Goal: Transaction & Acquisition: Purchase product/service

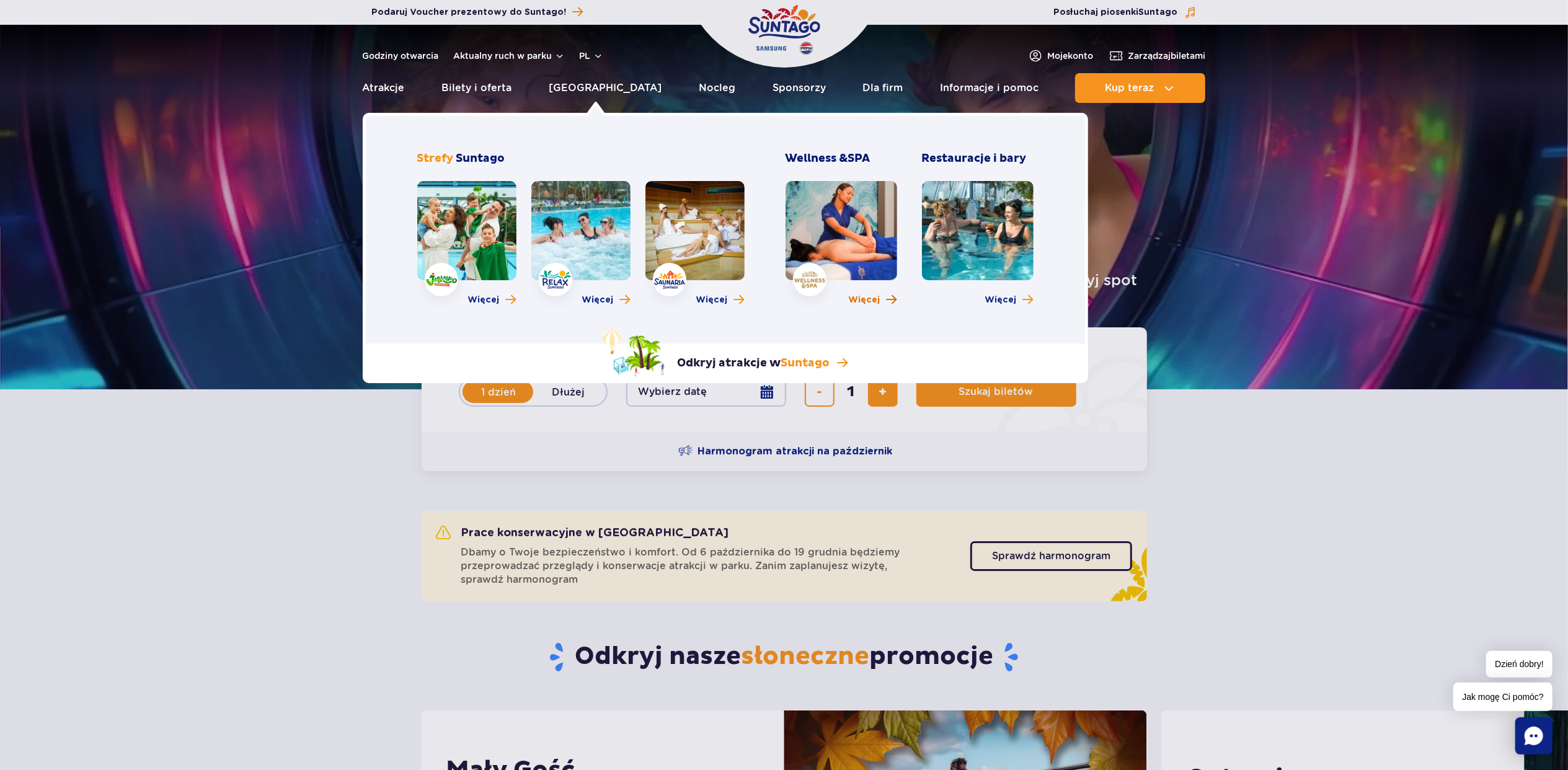
click at [860, 297] on span "Więcej" at bounding box center [864, 300] width 32 height 12
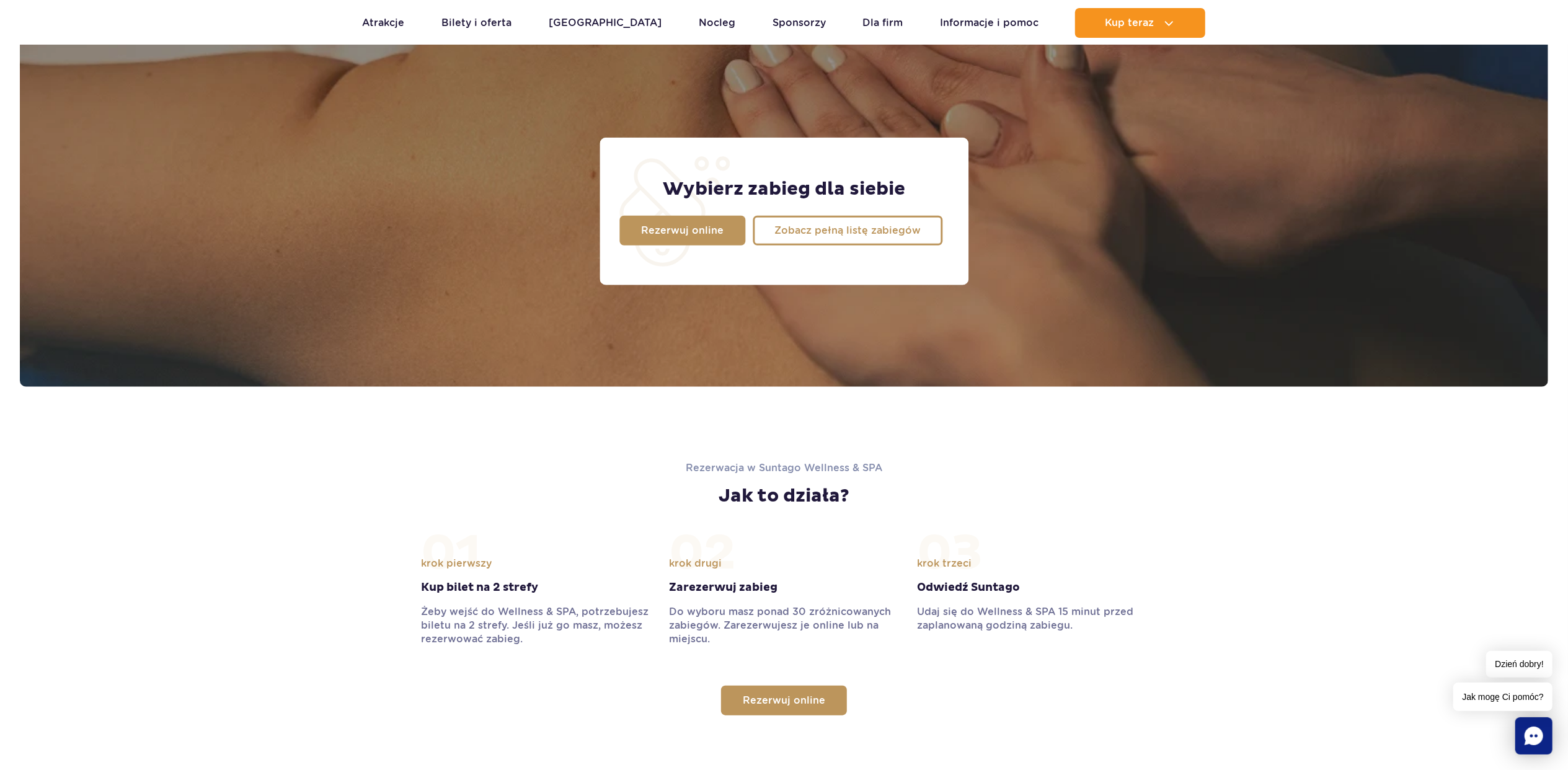
scroll to position [992, 0]
click at [849, 237] on link "Zobacz pełną listę zabiegów" at bounding box center [848, 231] width 190 height 30
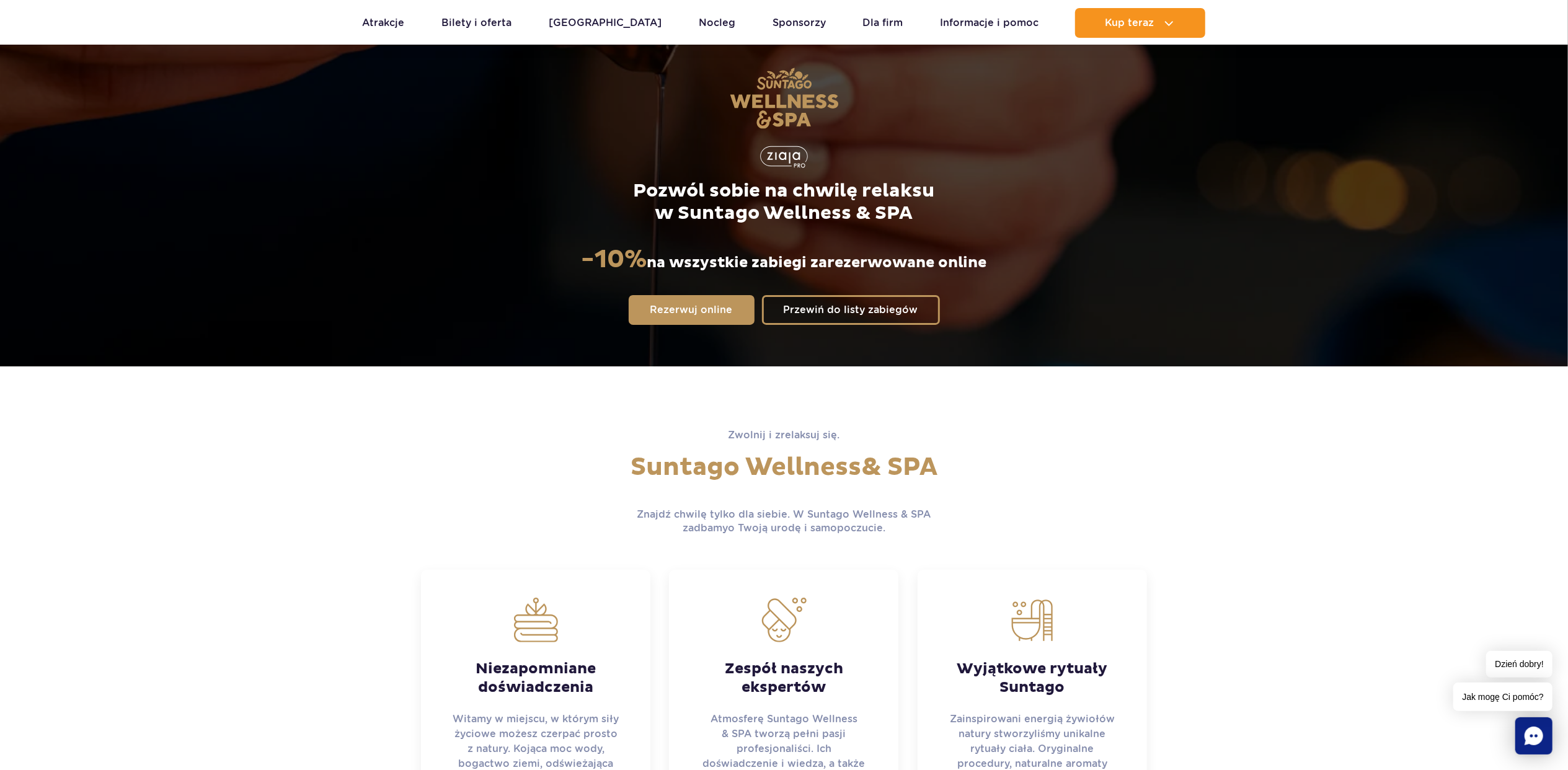
scroll to position [0, 0]
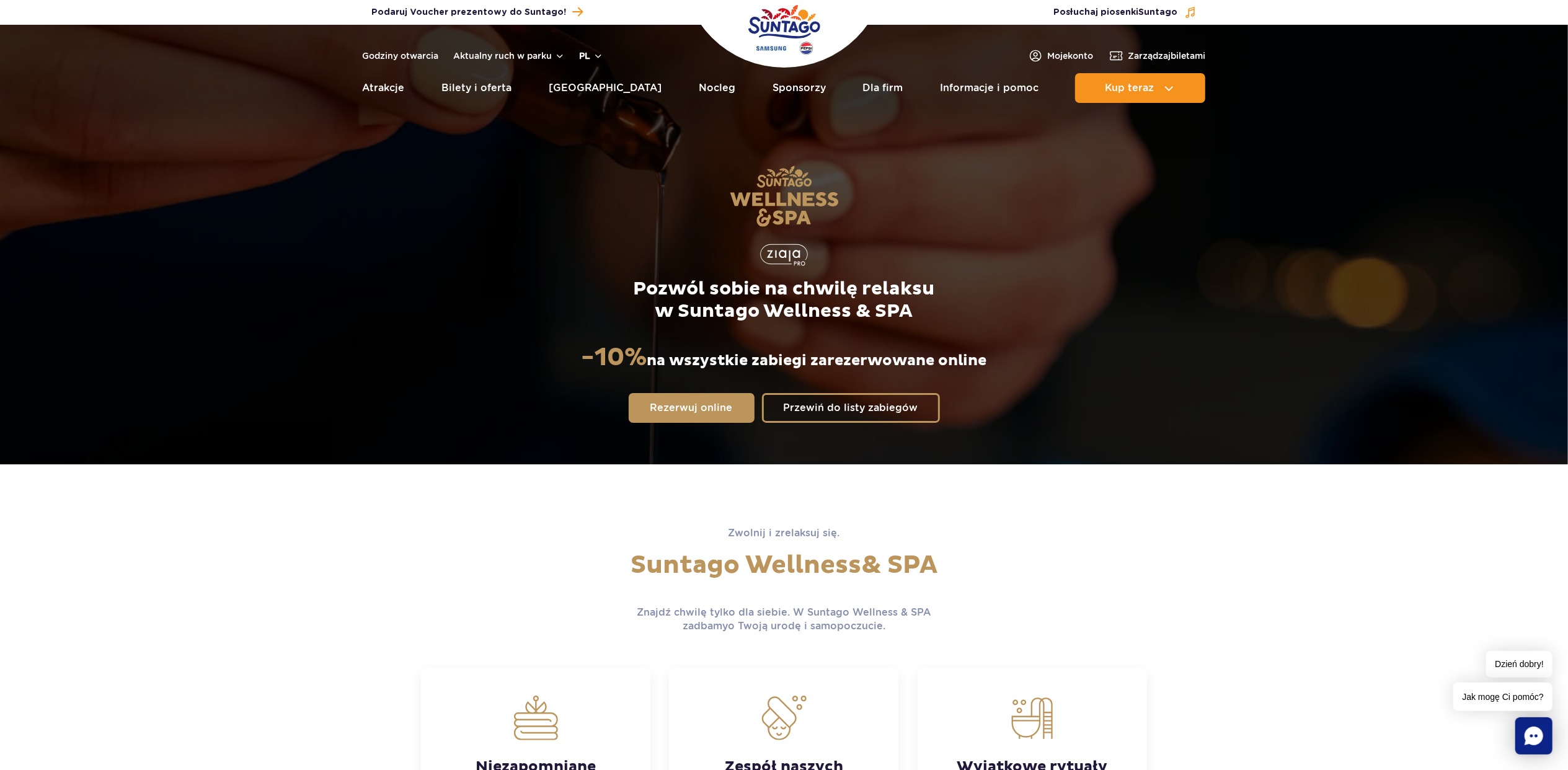
click at [588, 54] on button "pl" at bounding box center [591, 56] width 23 height 12
click at [598, 102] on button "EN" at bounding box center [598, 108] width 35 height 12
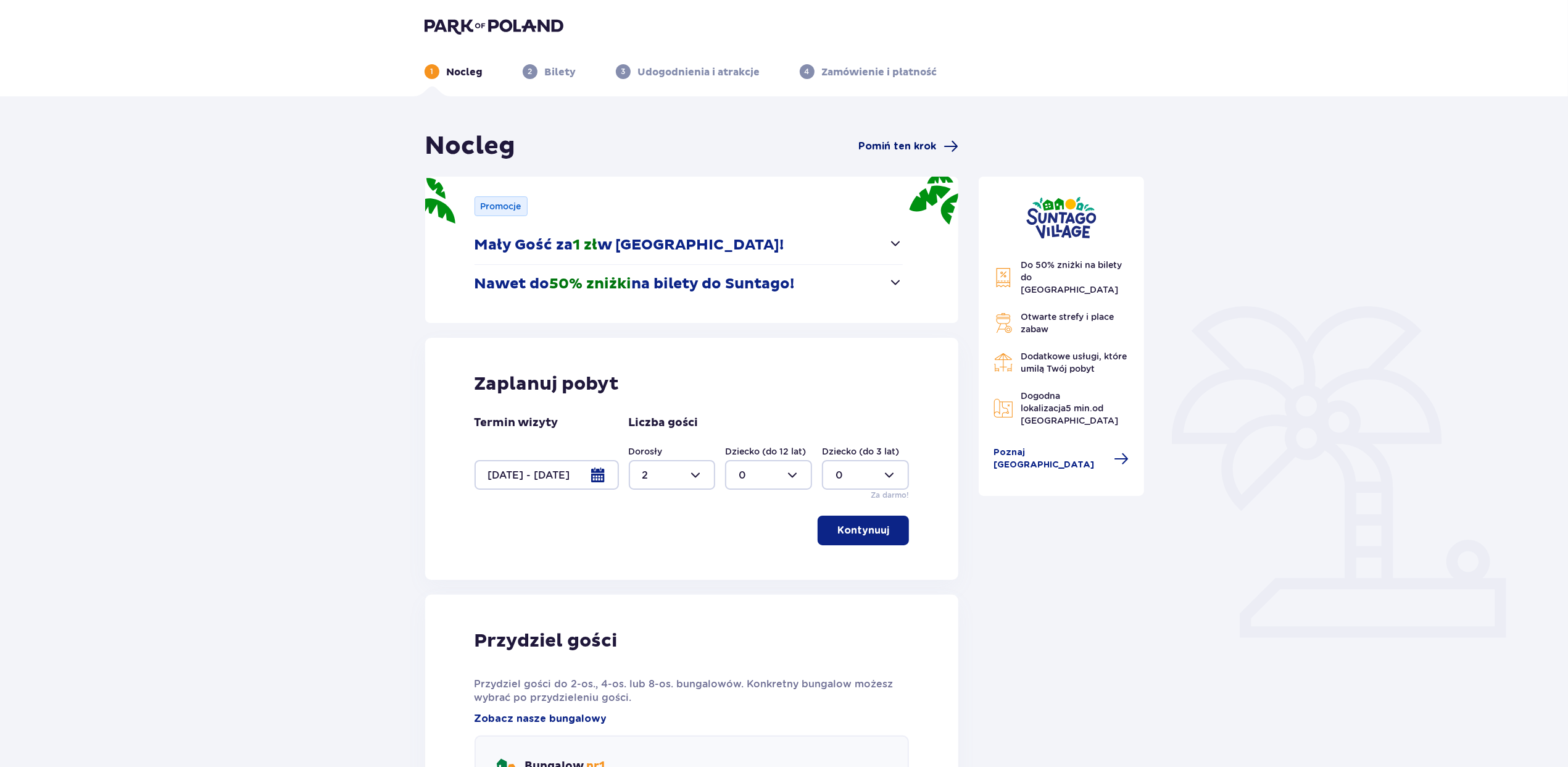
click at [887, 142] on span "Pomiń ten krok" at bounding box center [897, 146] width 78 height 13
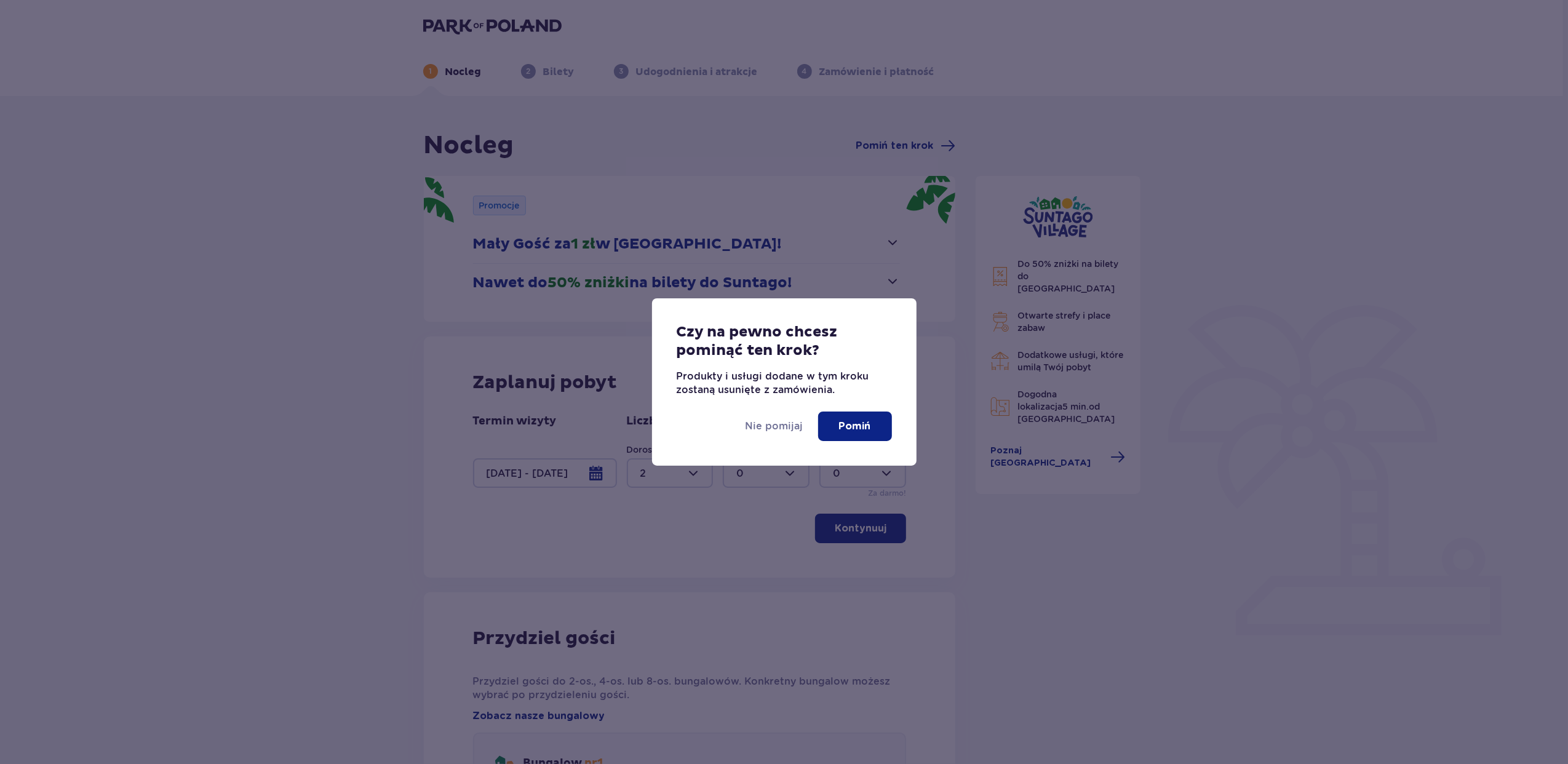
click at [852, 426] on p "Pomiń" at bounding box center [855, 426] width 32 height 13
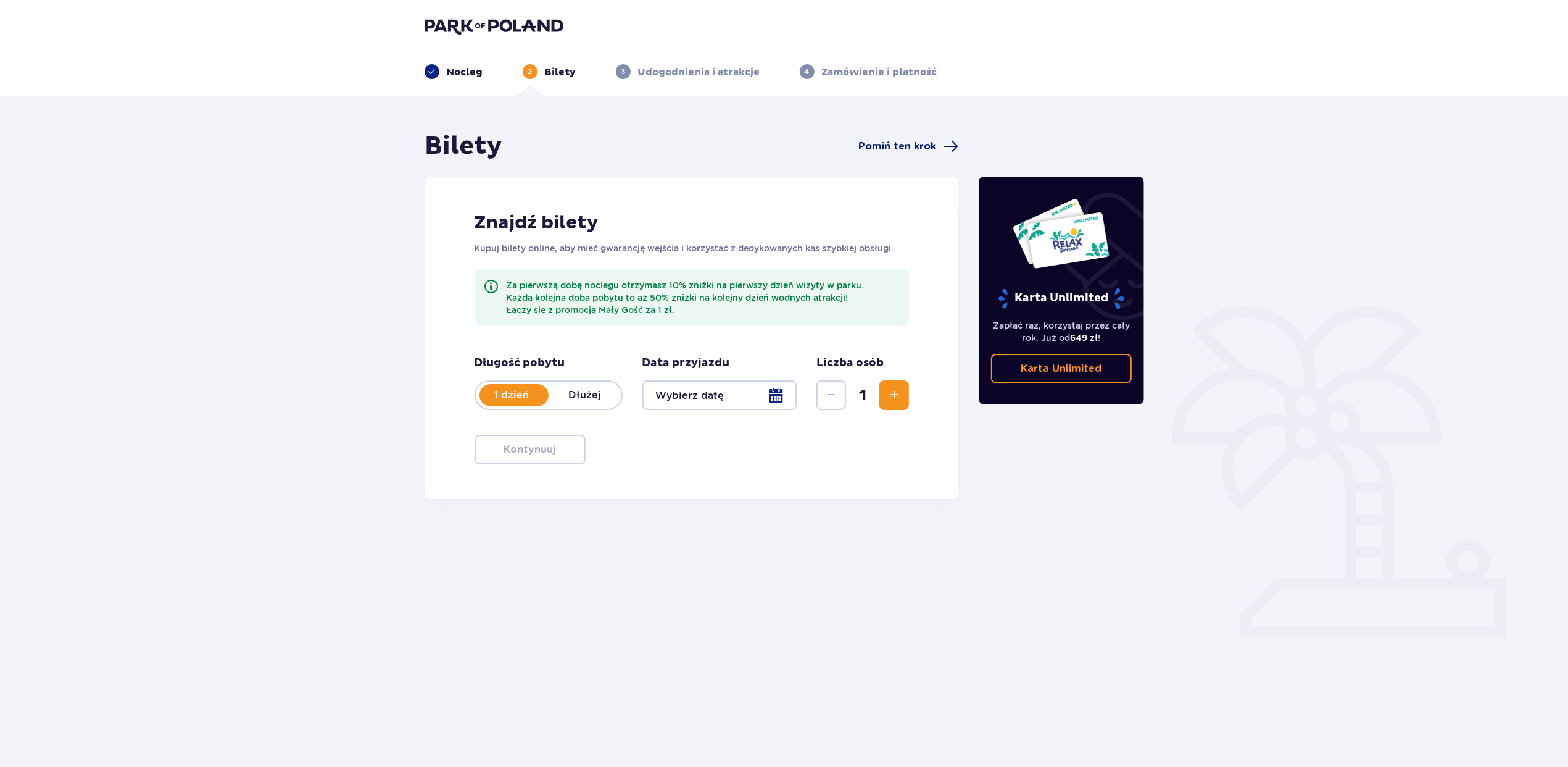
click at [877, 146] on span "Pomiń ten krok" at bounding box center [897, 146] width 78 height 13
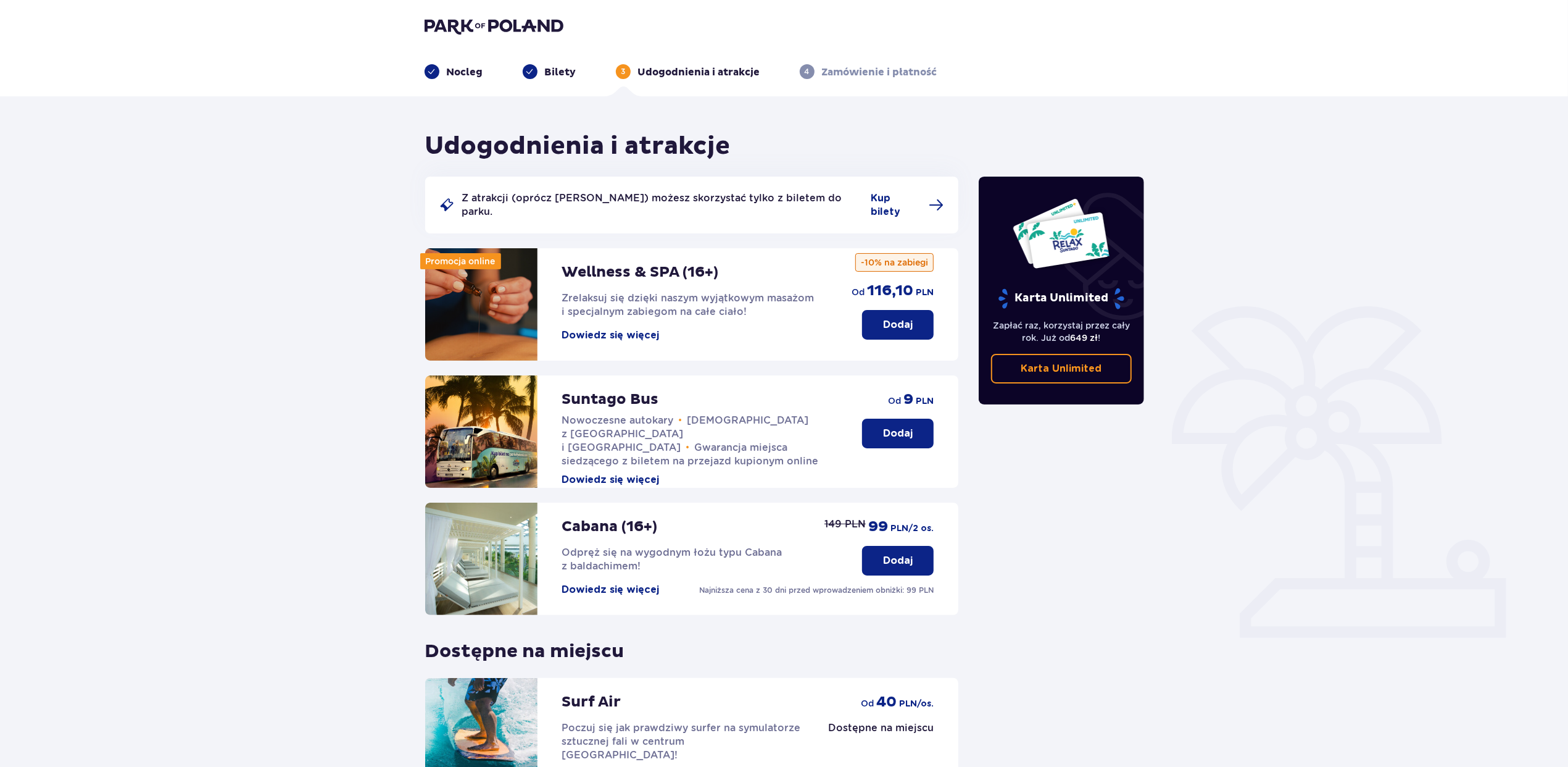
click at [894, 318] on p "Dodaj" at bounding box center [898, 325] width 30 height 13
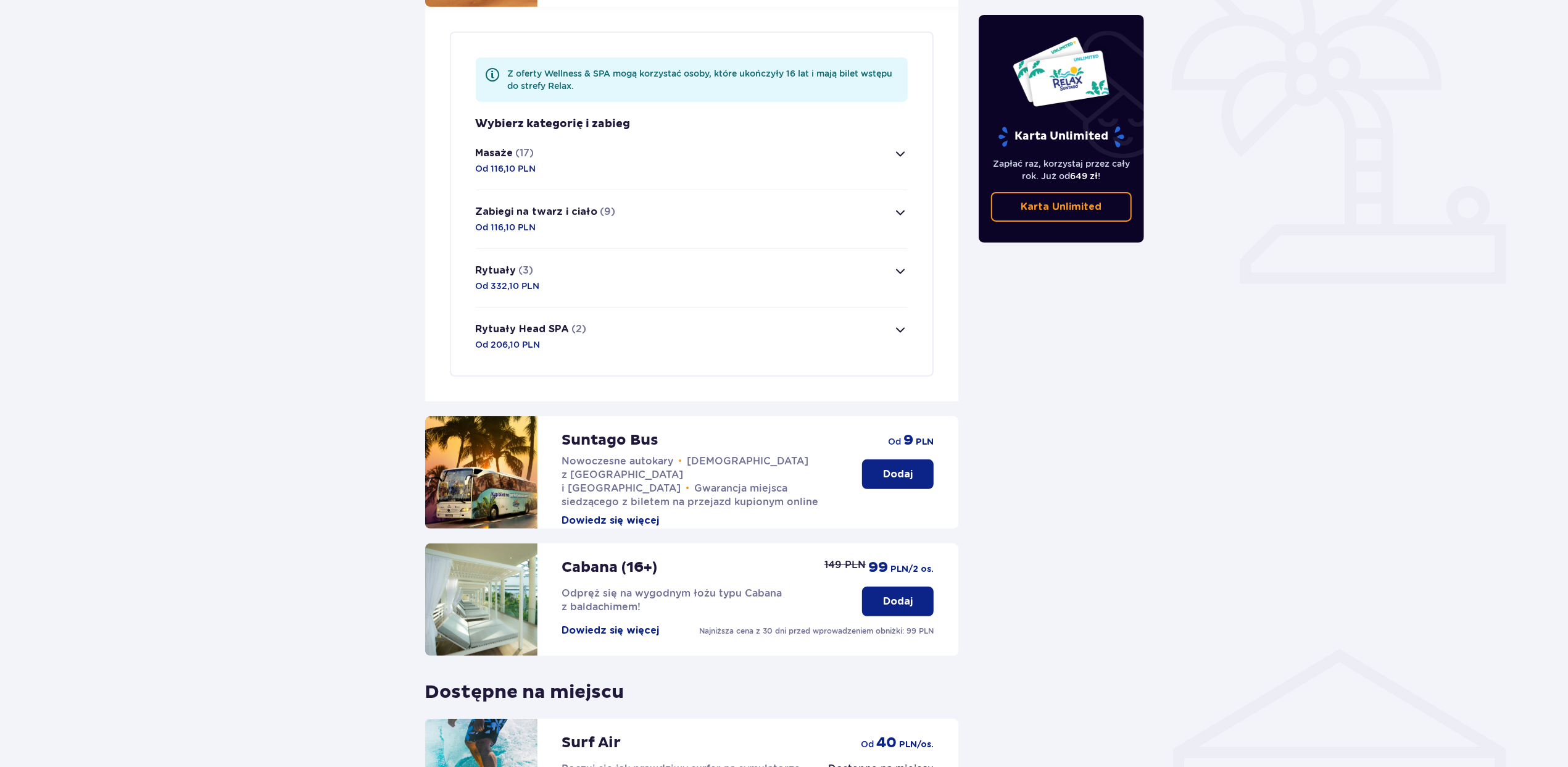
scroll to position [358, 0]
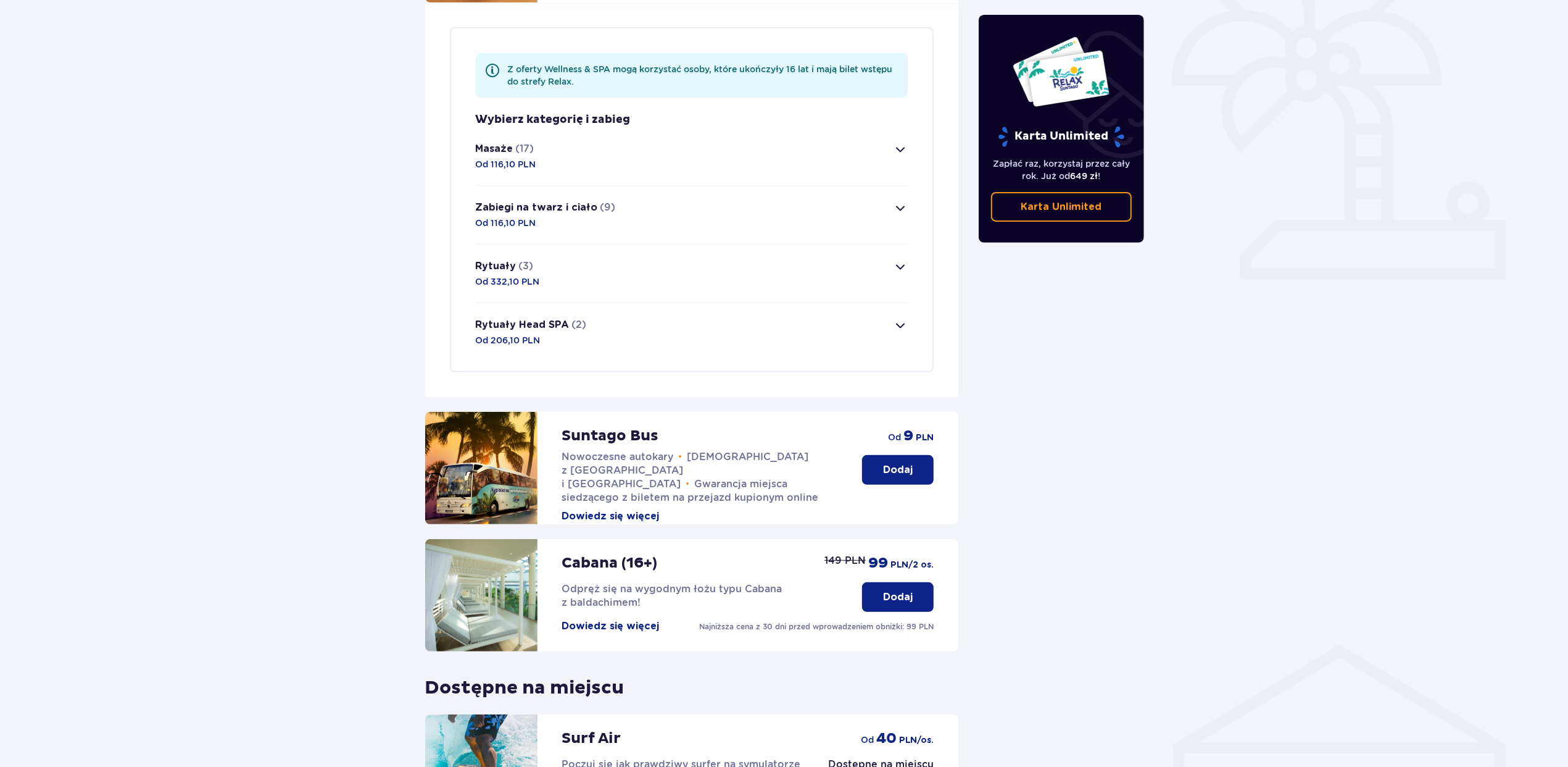
click at [900, 142] on span "button" at bounding box center [901, 149] width 15 height 15
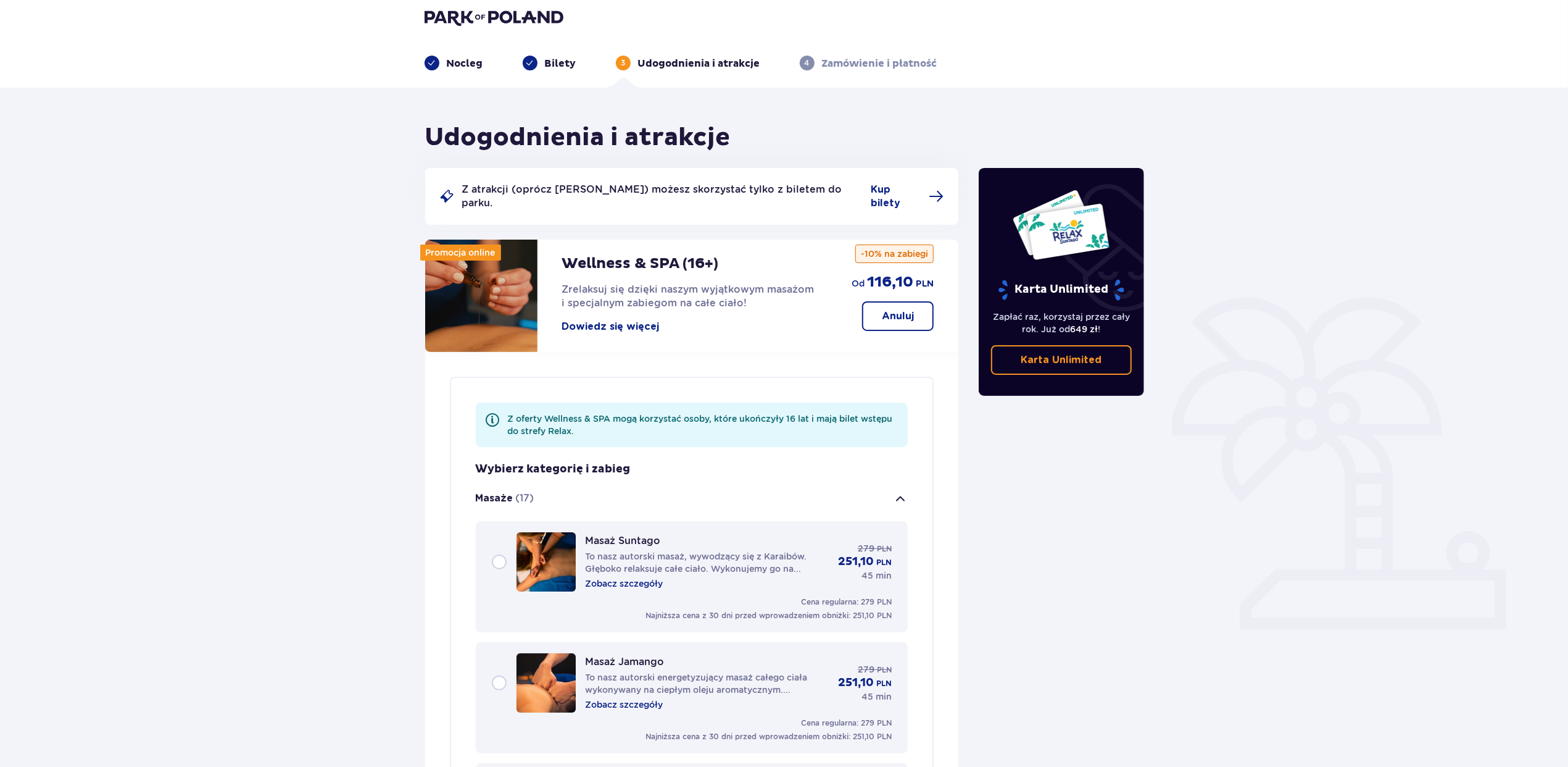
scroll to position [0, 0]
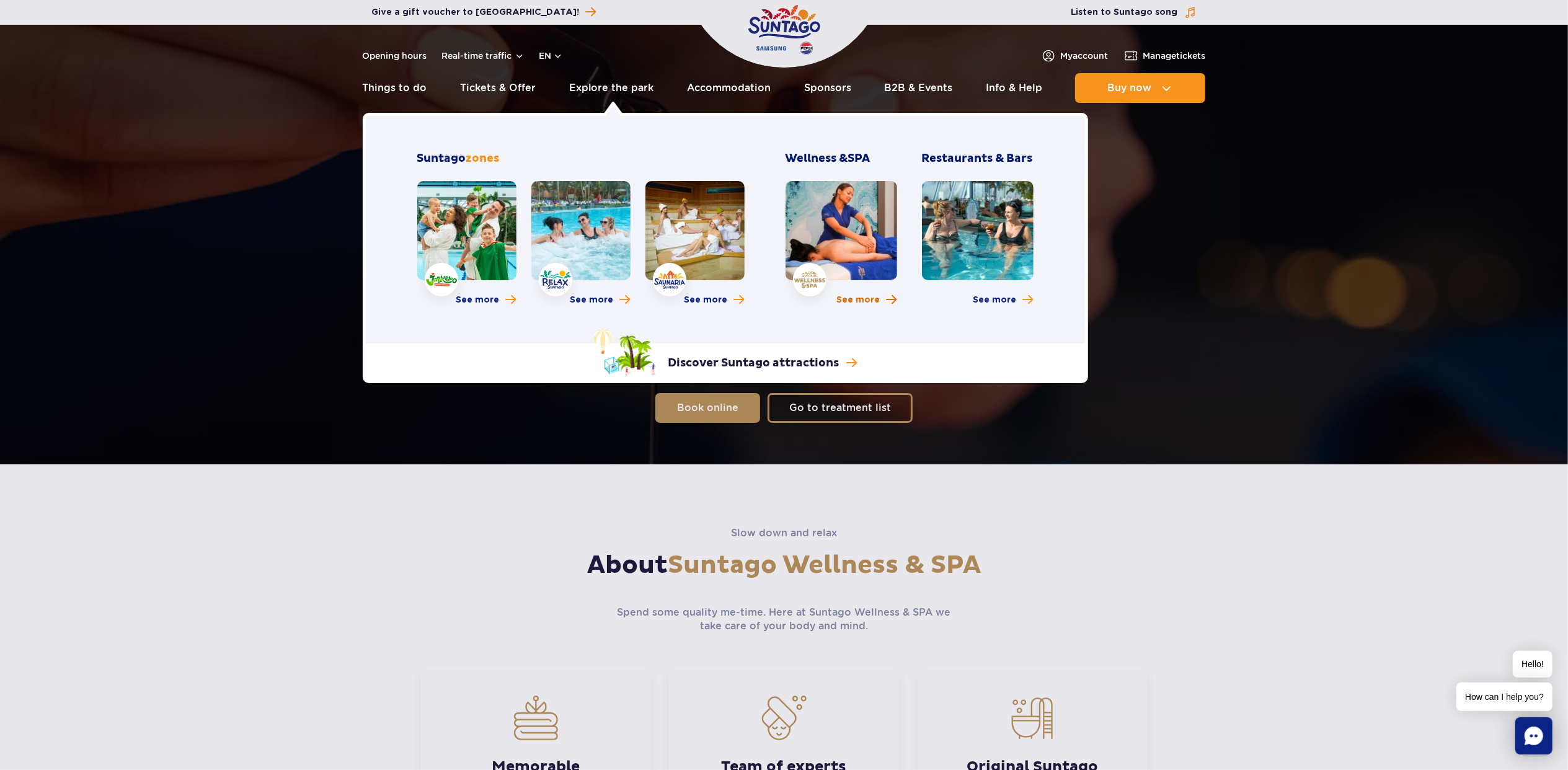
click at [859, 296] on span "See more" at bounding box center [859, 300] width 44 height 12
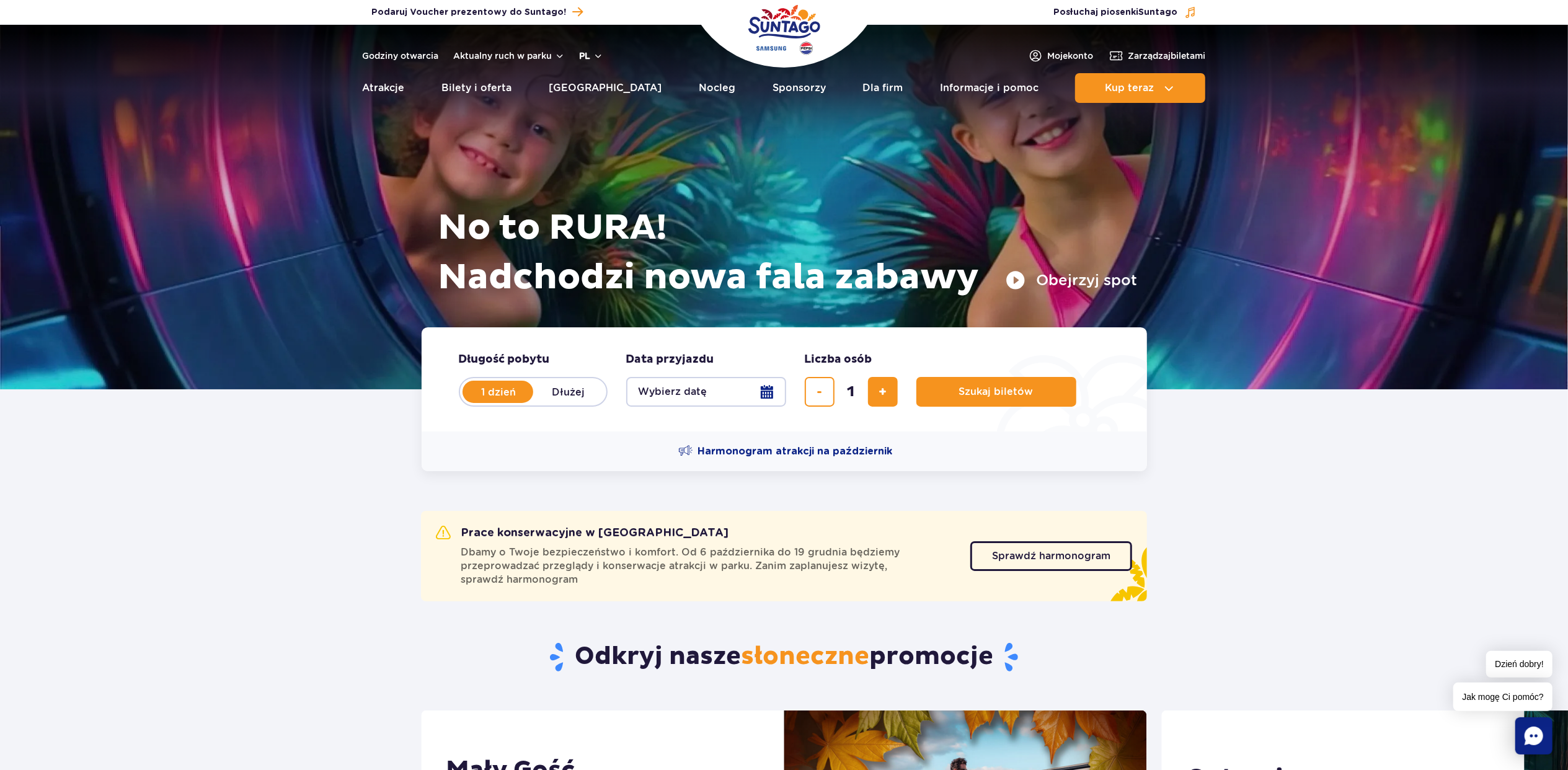
click at [583, 51] on button "pl" at bounding box center [591, 56] width 23 height 12
click at [601, 111] on button "EN" at bounding box center [598, 108] width 35 height 12
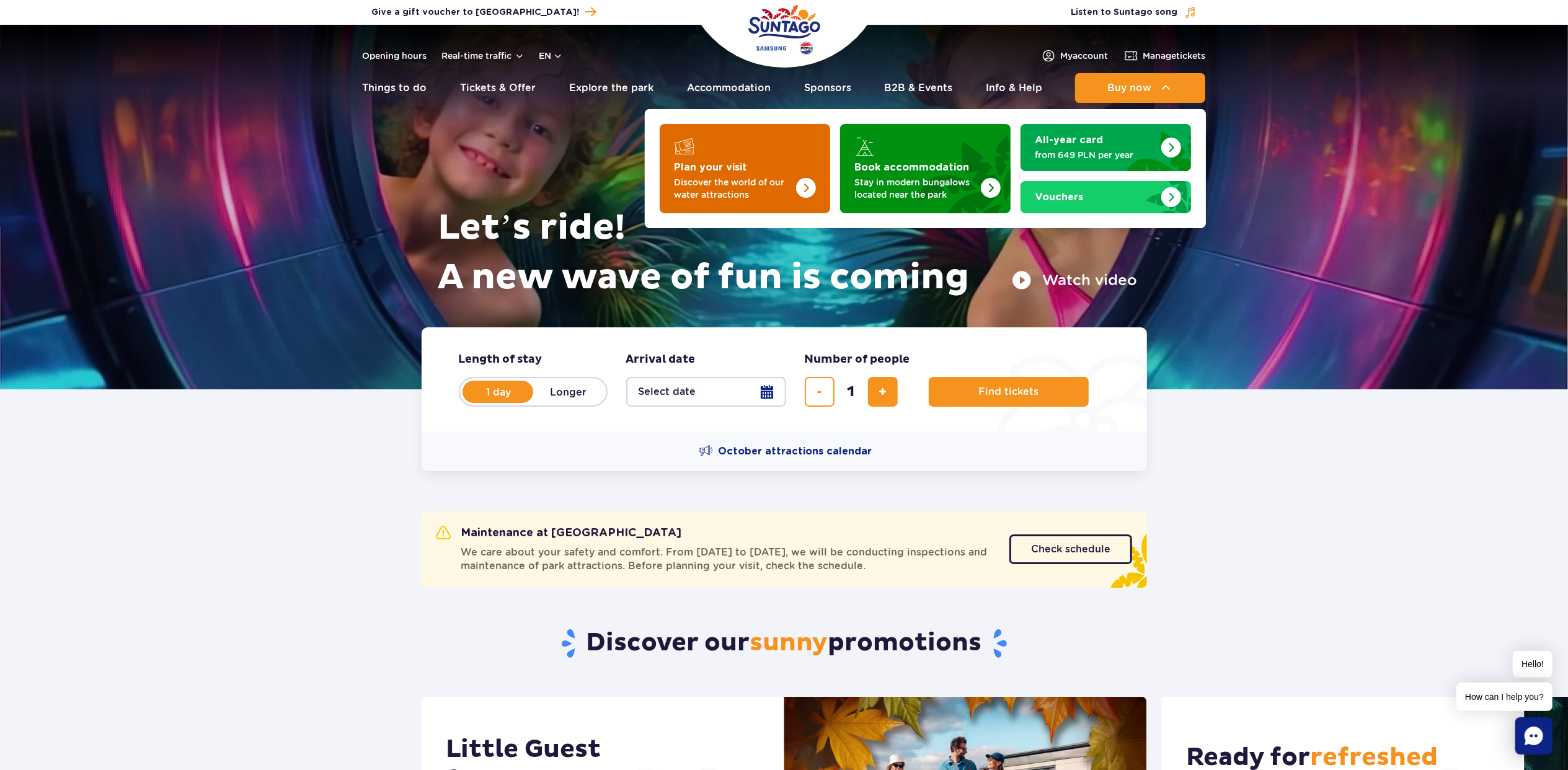
click at [729, 167] on strong "Plan your visit" at bounding box center [711, 167] width 73 height 10
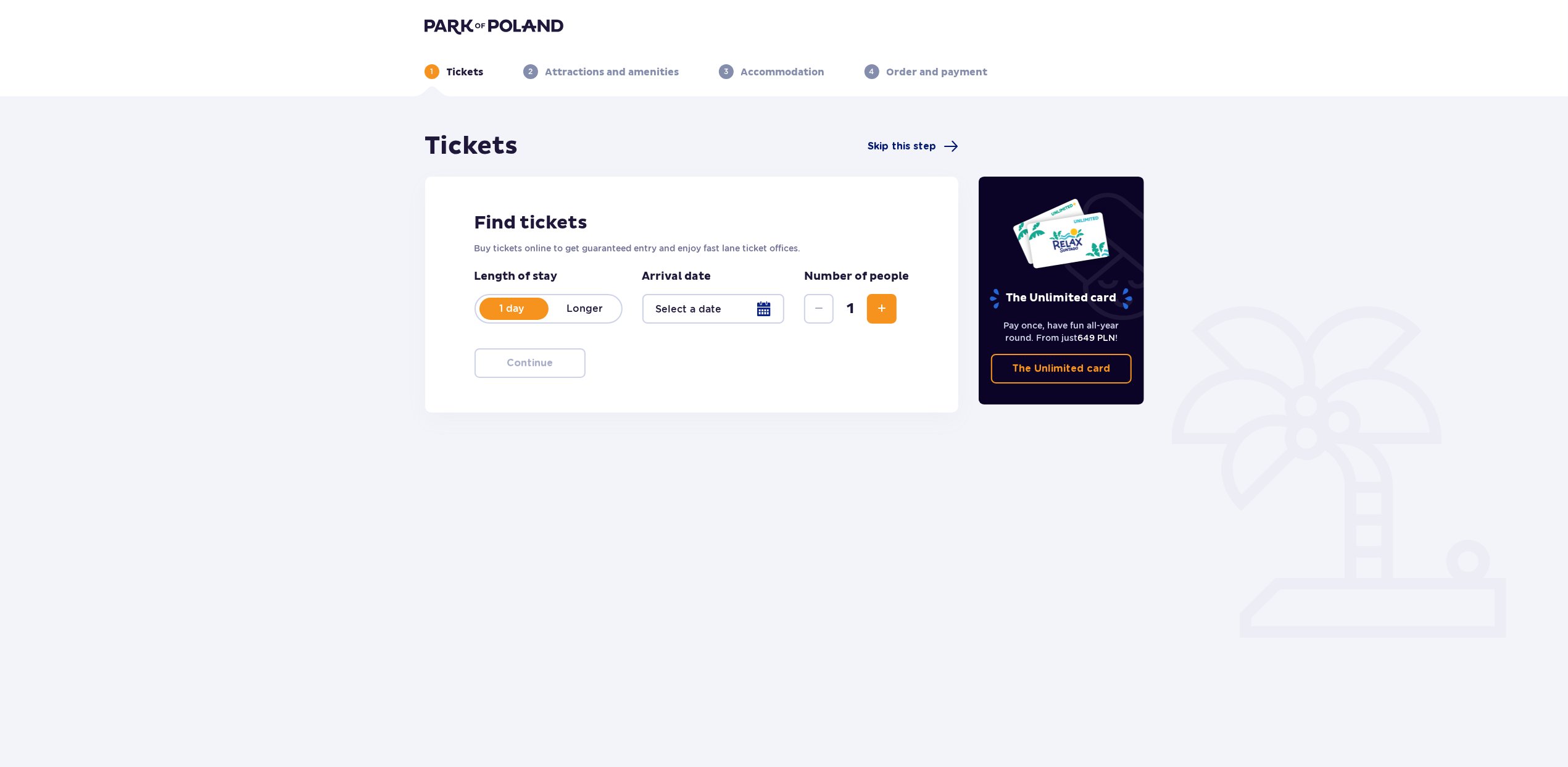
click at [897, 148] on span "Skip this step" at bounding box center [902, 146] width 68 height 13
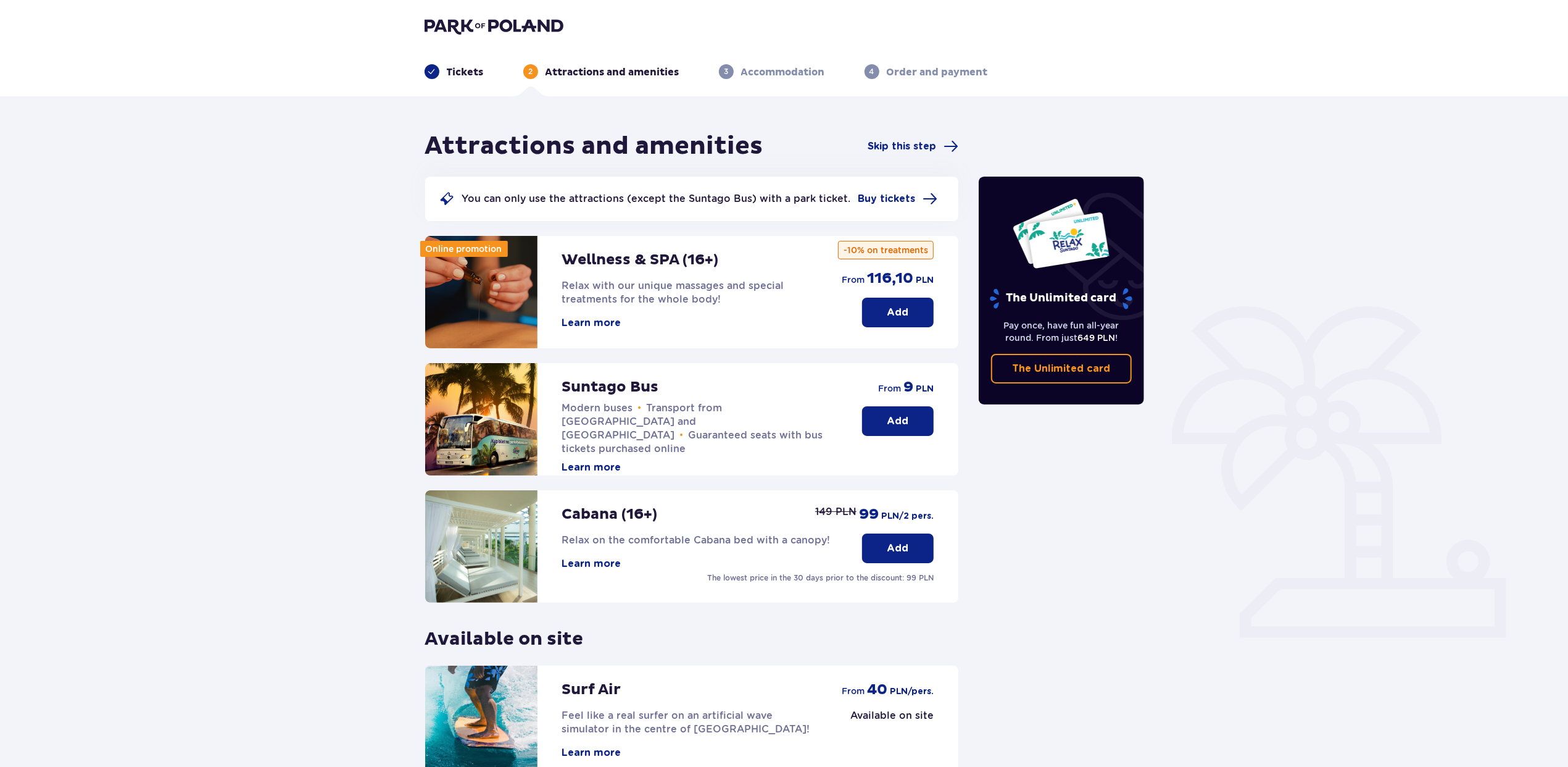
click at [894, 313] on p "Add" at bounding box center [898, 313] width 22 height 13
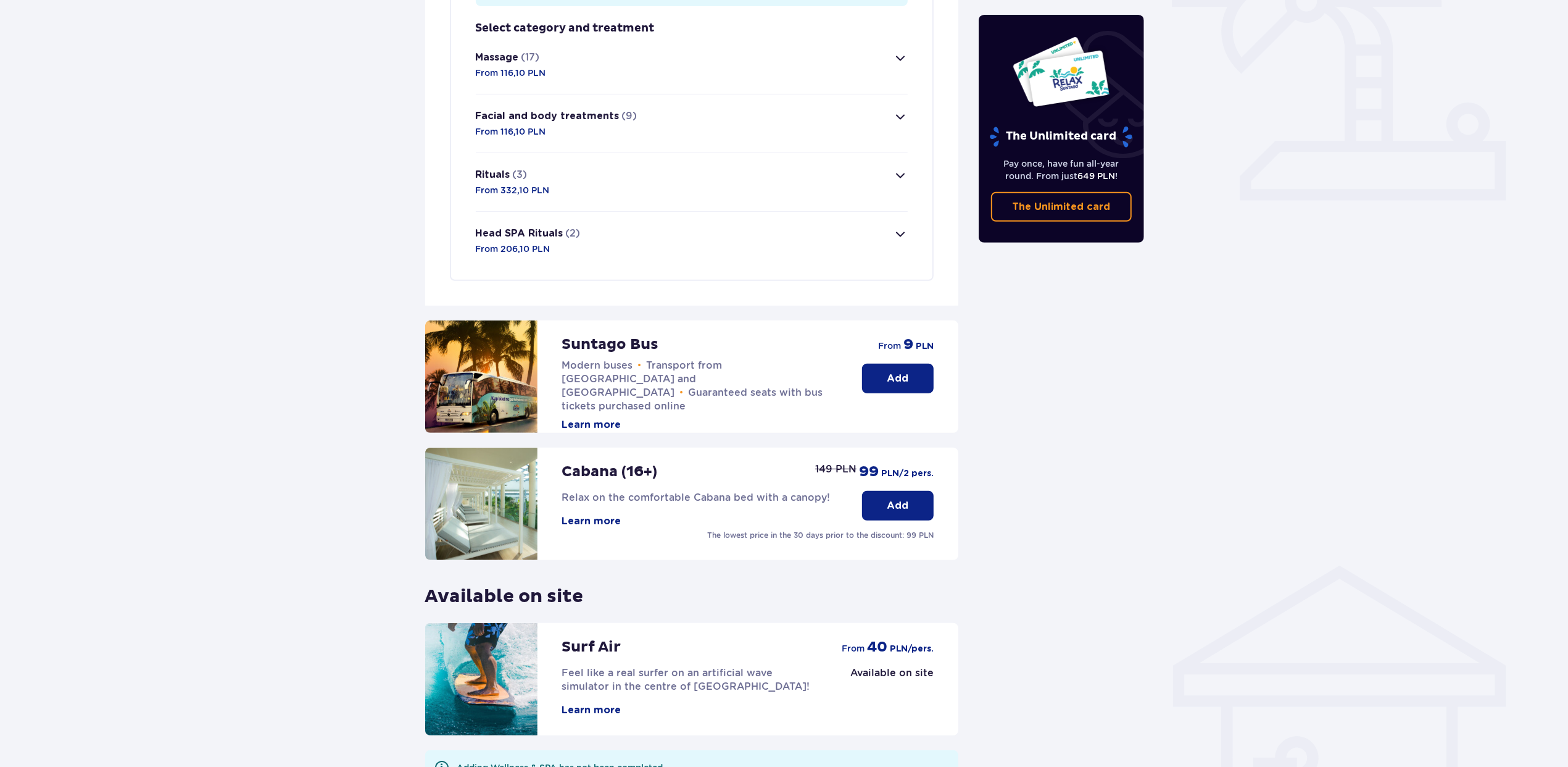
scroll to position [275, 0]
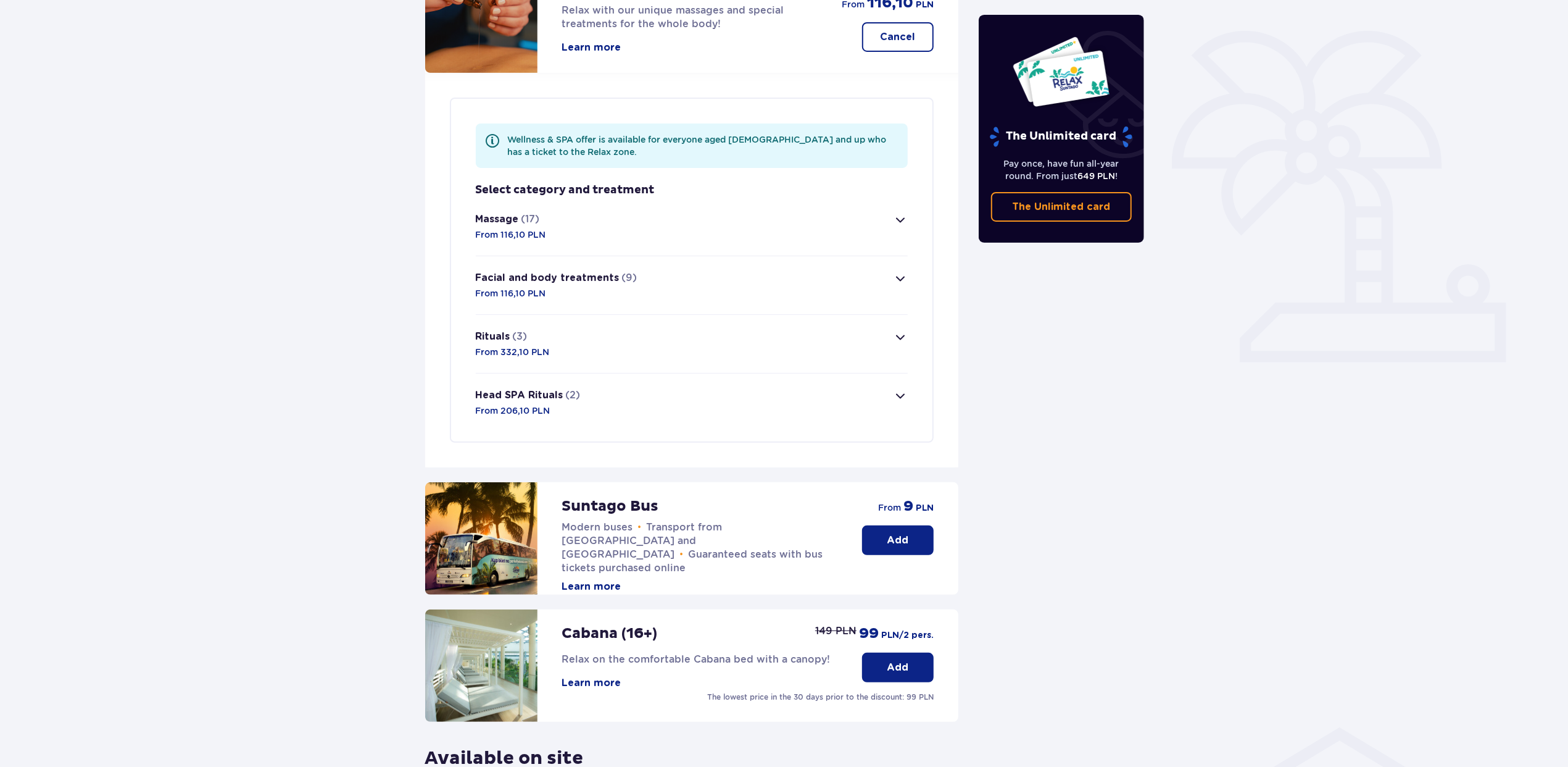
click at [902, 221] on span "button" at bounding box center [901, 220] width 15 height 15
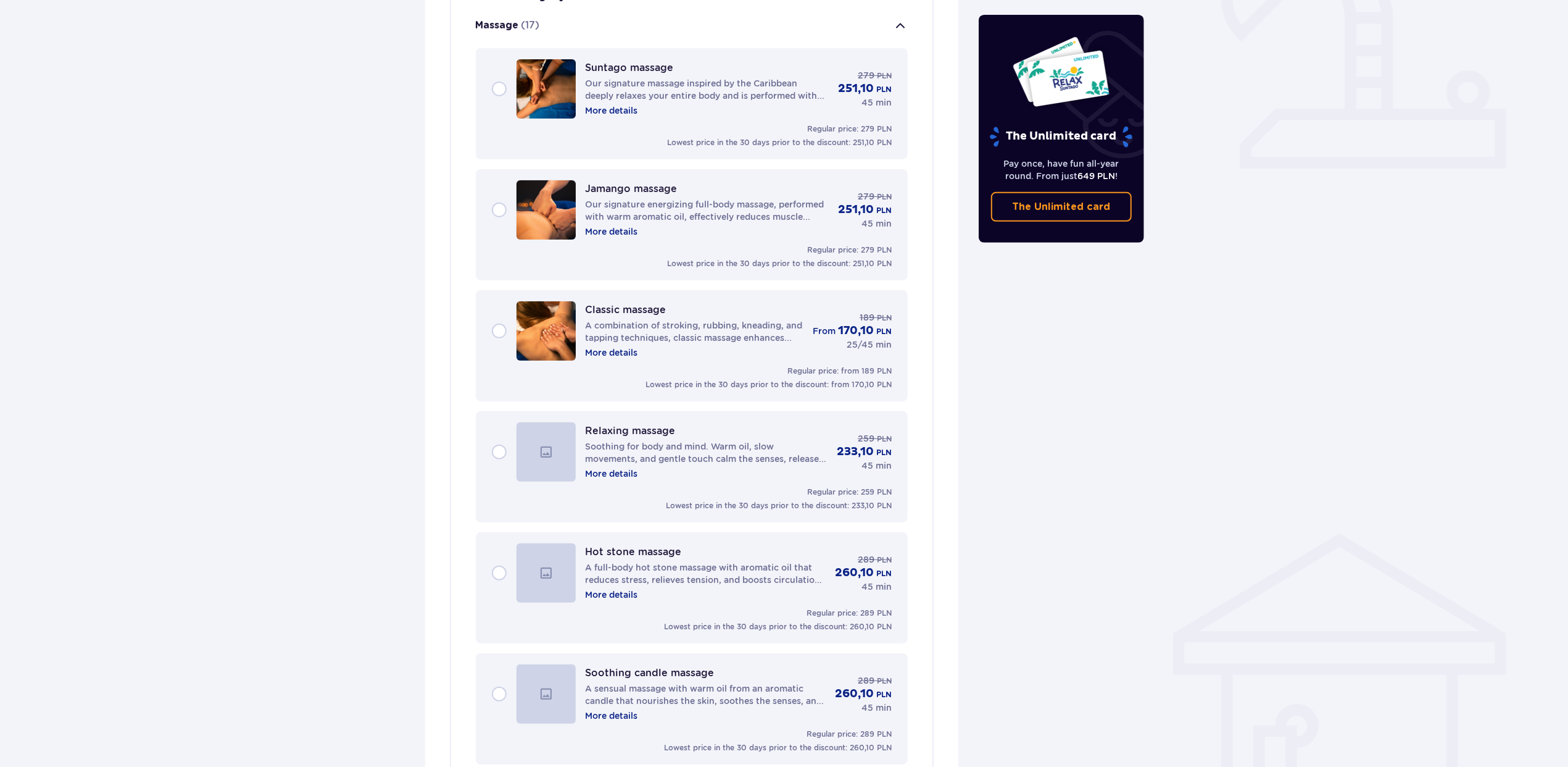
scroll to position [472, 0]
click at [625, 107] on p "More details" at bounding box center [612, 107] width 52 height 12
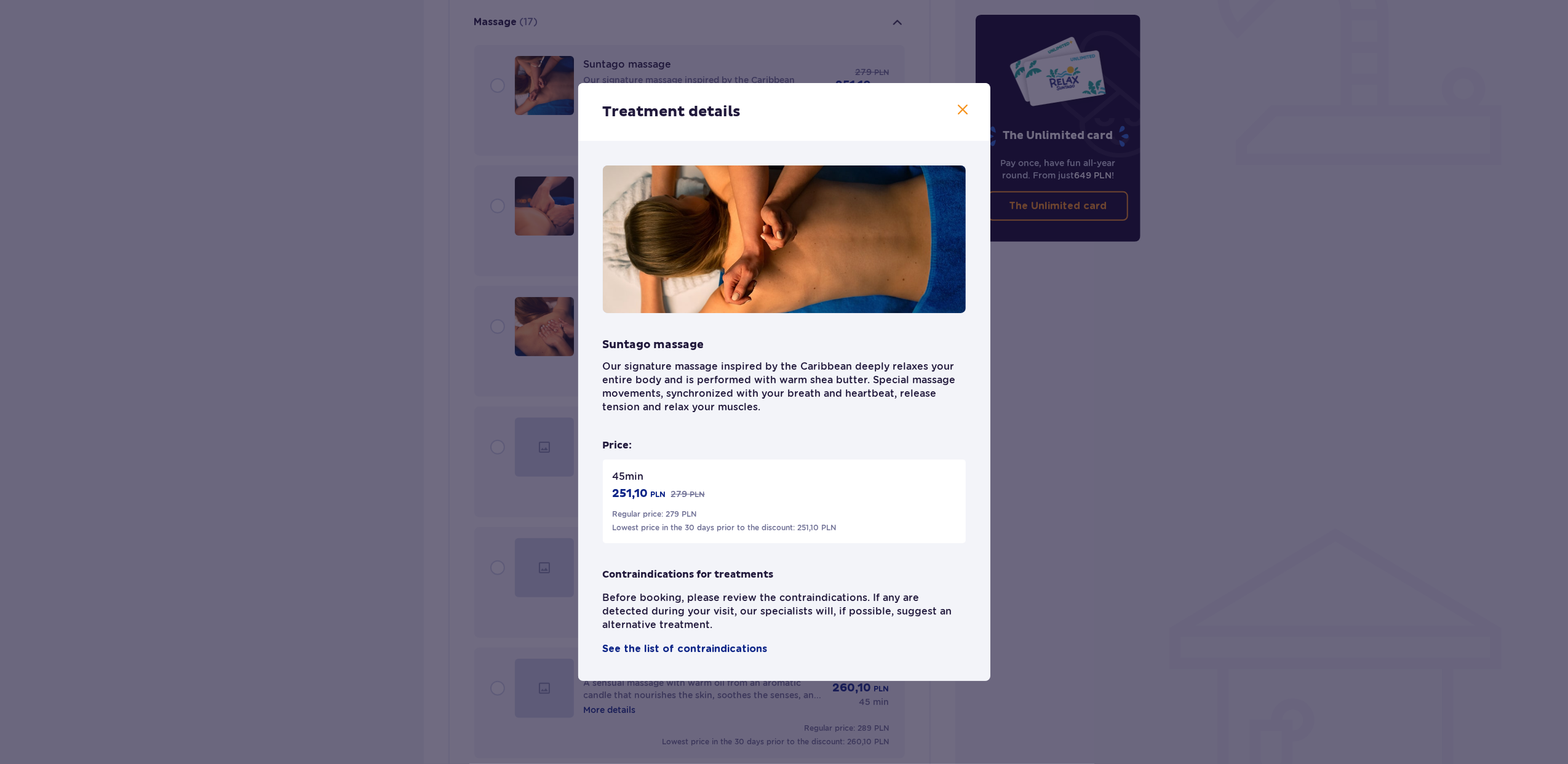
click at [772, 409] on p "Our signature massage inspired by the Caribbean deeply relaxes your entire body…" at bounding box center [784, 387] width 363 height 54
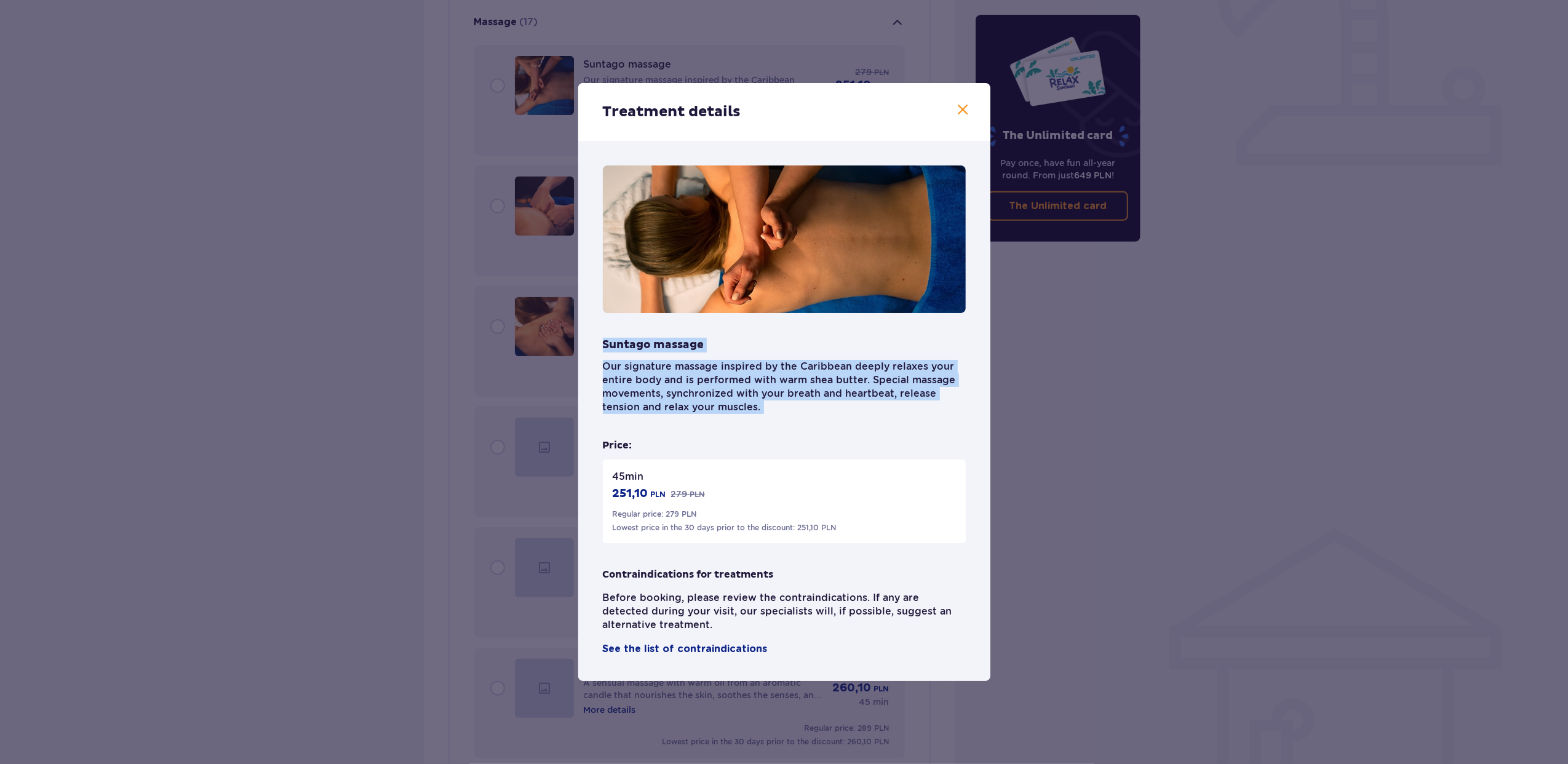
drag, startPoint x: 746, startPoint y: 402, endPoint x: 598, endPoint y: 347, distance: 157.9
click at [598, 347] on div "Suntago massage Our signature massage inspired by the Caribbean deeply relaxes …" at bounding box center [784, 411] width 412 height 540
drag, startPoint x: 598, startPoint y: 347, endPoint x: 637, endPoint y: 379, distance: 50.4
copy div "Suntago massage Our signature massage inspired by the Caribbean deeply relaxes …"
click at [961, 111] on span at bounding box center [964, 111] width 15 height 15
